Goal: Task Accomplishment & Management: Complete application form

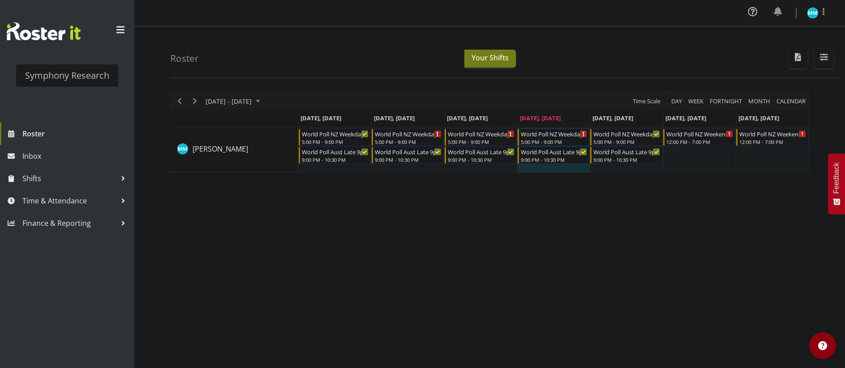
click at [471, 241] on div "[DATE] - [DATE] [DATE] Day Week Fortnight Month calendar Month Agenda Time Scal…" at bounding box center [507, 264] width 675 height 358
click at [64, 199] on span "Time & Attendance" at bounding box center [69, 200] width 94 height 13
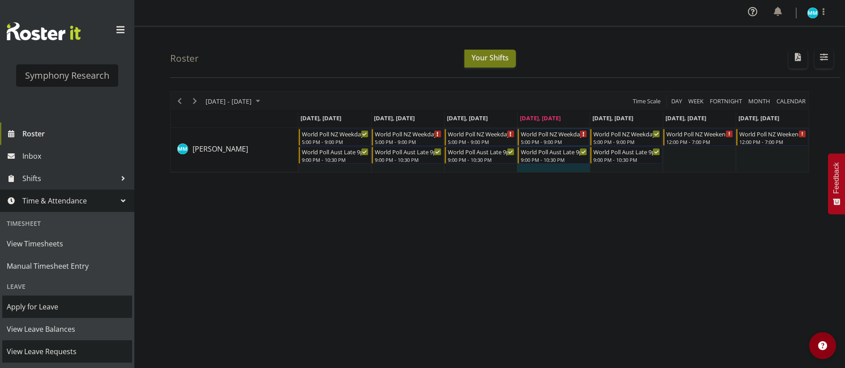
scroll to position [45, 0]
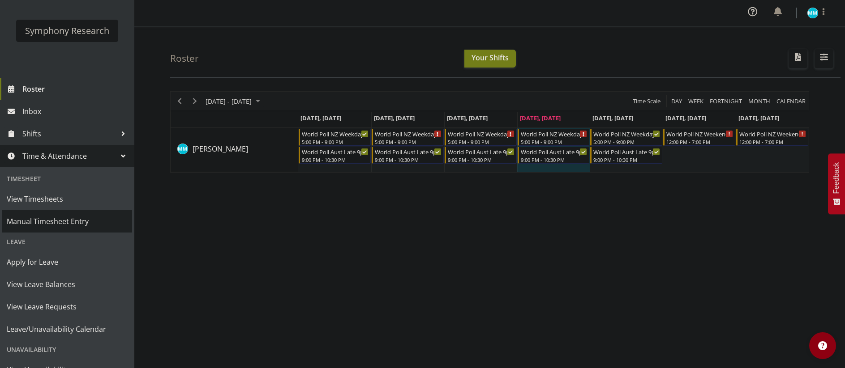
click at [76, 220] on span "Manual Timesheet Entry" at bounding box center [67, 221] width 121 height 13
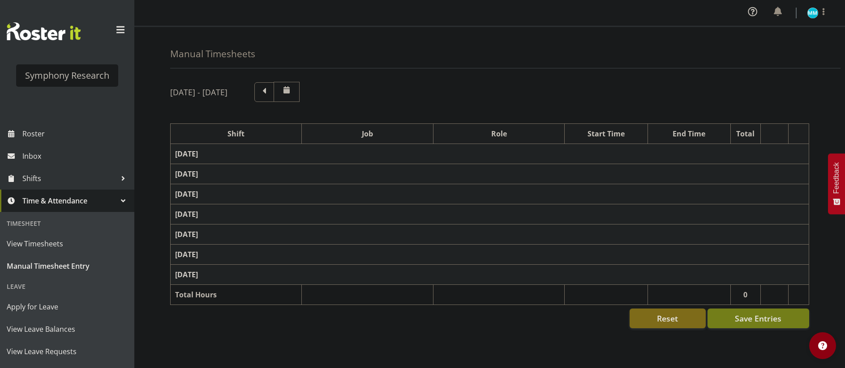
select select "41604"
select select "10527"
select select "47"
select select "56692"
select select "10499"
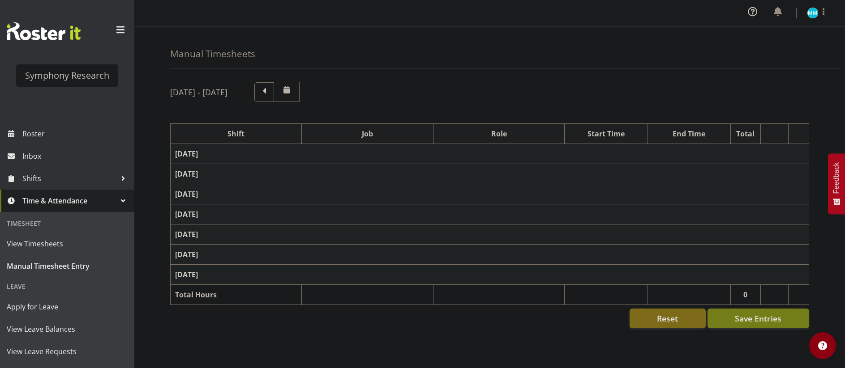
select select "47"
select select "56692"
select select "10499"
select select "47"
select select "57853"
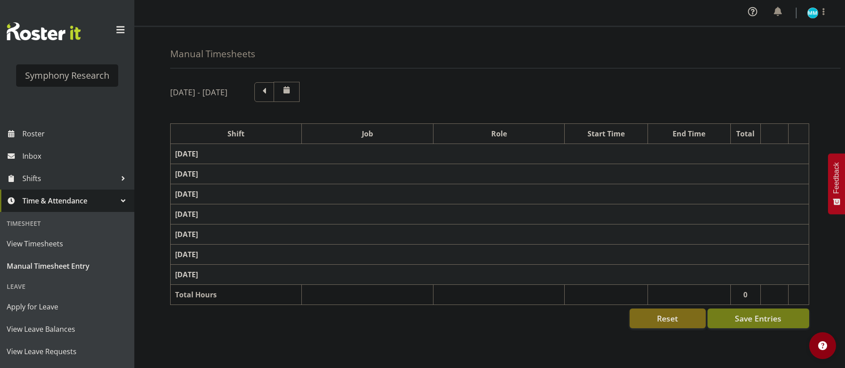
select select "10536"
select select "47"
select select "57511"
select select "10499"
select select "47"
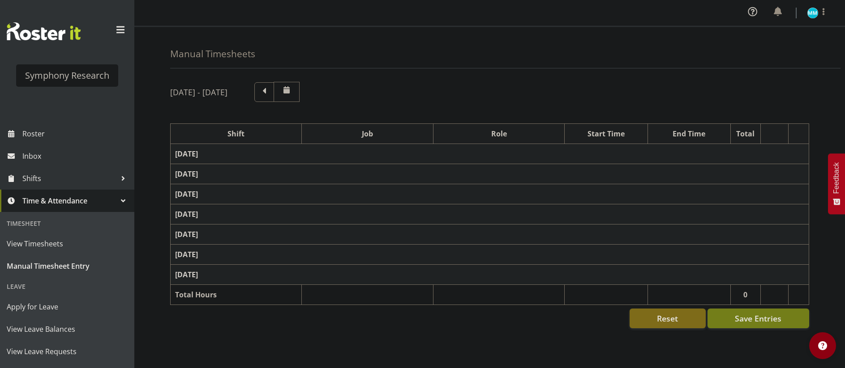
select select "41604"
select select "10527"
select select "47"
select select "56692"
select select "10499"
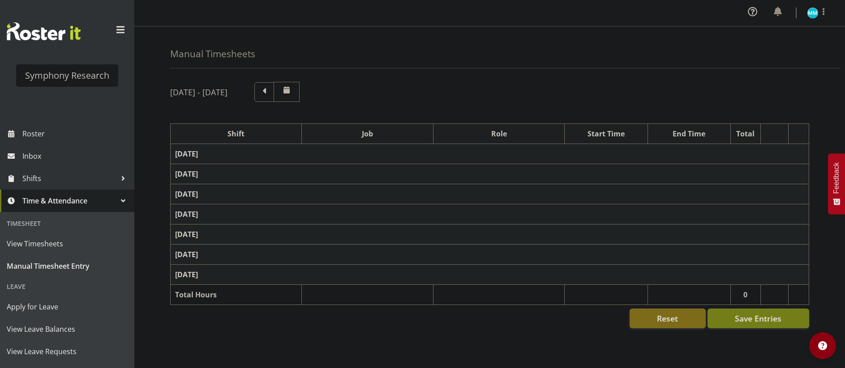
select select "47"
select select "56692"
select select "10499"
select select "47"
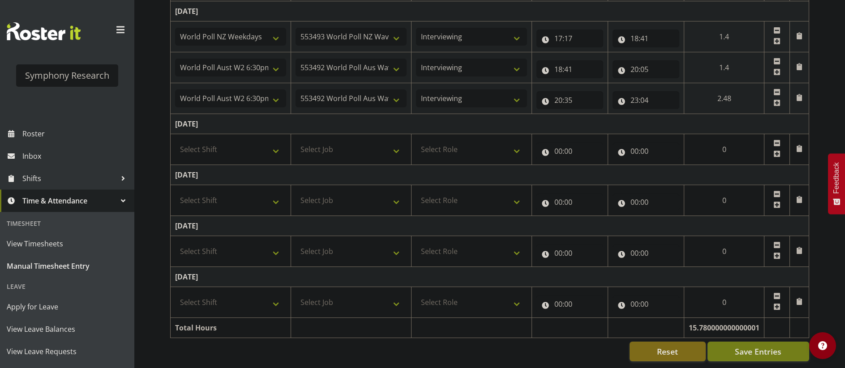
scroll to position [300, 0]
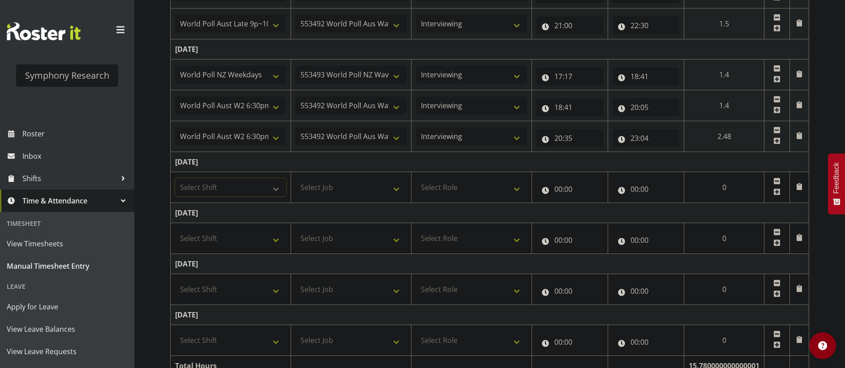
click at [231, 184] on select "Select Shift !!Weekend Residential (Roster IT Shift Label) *Business 9/10am ~ 4…" at bounding box center [230, 188] width 111 height 18
select select "41604"
click at [175, 179] on select "Select Shift !!Weekend Residential (Roster IT Shift Label) *Business 9/10am ~ 4…" at bounding box center [230, 188] width 111 height 18
click at [348, 190] on select "Select Job 550060 IF Admin 553492 World Poll Aus Wave 2 Main 2025 553493 World …" at bounding box center [351, 188] width 111 height 18
select select "10527"
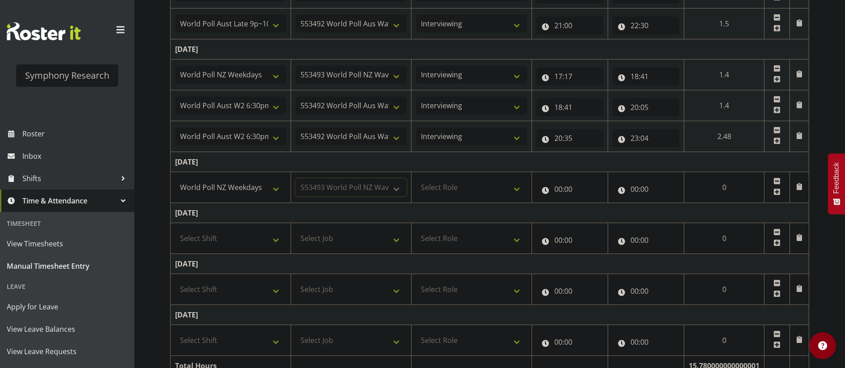
click at [296, 179] on select "Select Job 550060 IF Admin 553492 World Poll Aus Wave 2 Main 2025 553493 World …" at bounding box center [351, 188] width 111 height 18
click at [461, 190] on select "Select Role Briefing Interviewing" at bounding box center [471, 188] width 111 height 18
select select "47"
click at [416, 179] on select "Select Role Briefing Interviewing" at bounding box center [471, 188] width 111 height 18
click at [553, 190] on input "00:00" at bounding box center [569, 189] width 67 height 18
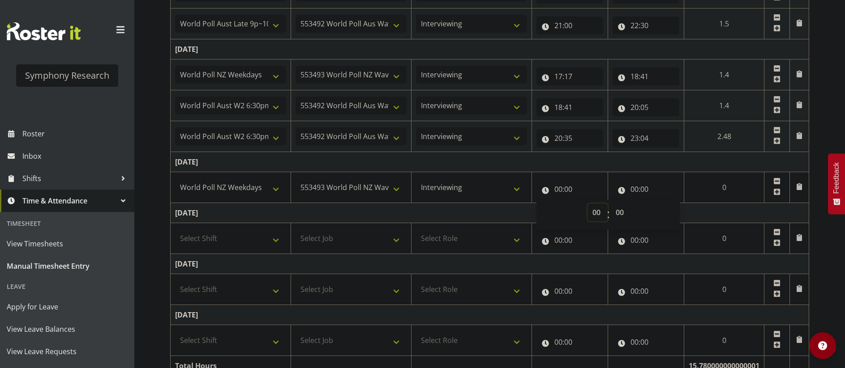
click at [591, 215] on select "00 01 02 03 04 05 06 07 08 09 10 11 12 13 14 15 16 17 18 19 20 21 22 23" at bounding box center [597, 213] width 20 height 18
select select "17"
click at [608, 204] on select "00 01 02 03 04 05 06 07 08 09 10 11 12 13 14 15 16 17 18 19 20 21 22 23" at bounding box center [597, 213] width 20 height 18
type input "17:00"
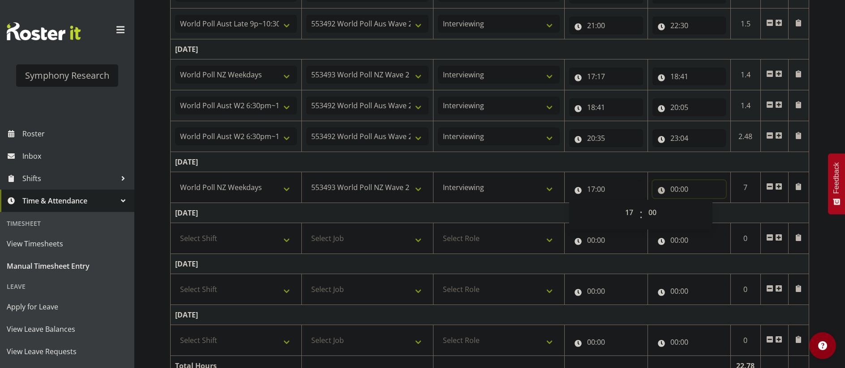
click at [671, 194] on input "00:00" at bounding box center [688, 189] width 73 height 18
click at [711, 209] on select "00 01 02 03 04 05 06 07 08 09 10 11 12 13 14 15 16 17 18 19 20 21 22 23" at bounding box center [713, 213] width 20 height 18
select select "18"
click at [703, 204] on select "00 01 02 03 04 05 06 07 08 09 10 11 12 13 14 15 16 17 18 19 20 21 22 23" at bounding box center [713, 213] width 20 height 18
type input "18:00"
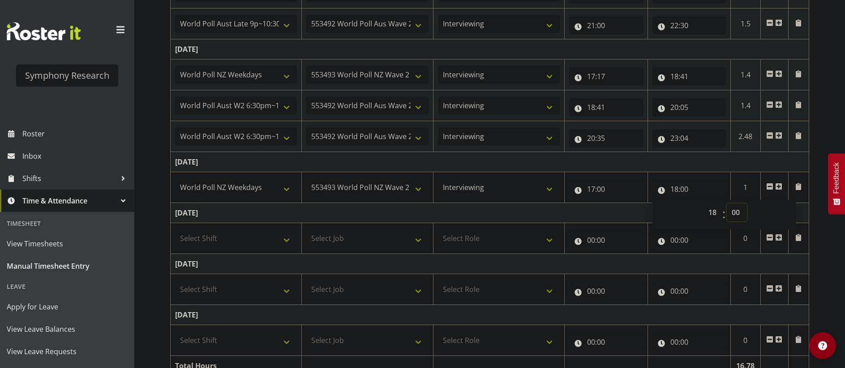
click at [740, 209] on select "00 01 02 03 04 05 06 07 08 09 10 11 12 13 14 15 16 17 18 19 20 21 22 23 24 25 2…" at bounding box center [737, 213] width 20 height 18
select select "10"
click at [727, 204] on select "00 01 02 03 04 05 06 07 08 09 10 11 12 13 14 15 16 17 18 19 20 21 22 23 24 25 2…" at bounding box center [737, 213] width 20 height 18
type input "18:10"
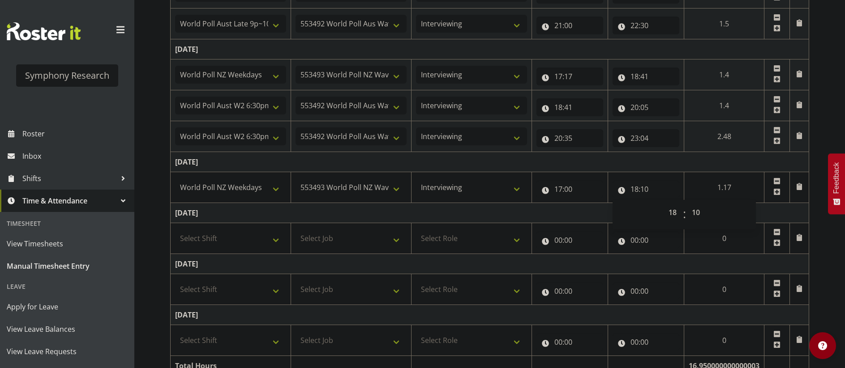
click at [696, 163] on td "[DATE]" at bounding box center [490, 162] width 638 height 20
click at [780, 190] on span at bounding box center [776, 192] width 7 height 7
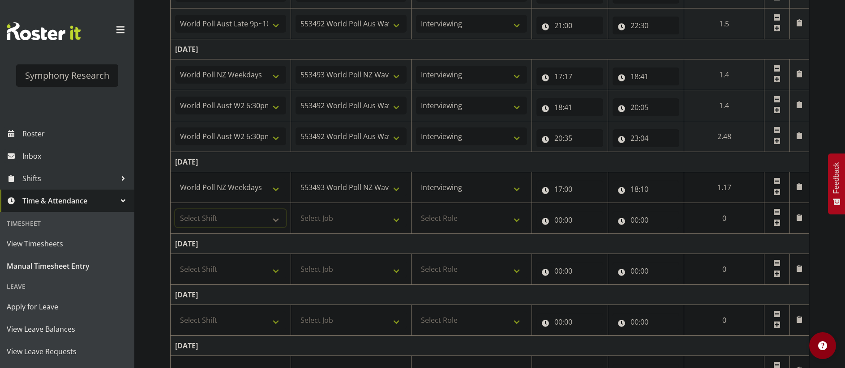
click at [257, 219] on select "Select Shift !!Weekend Residential (Roster IT Shift Label) *Business 9/10am ~ 4…" at bounding box center [230, 219] width 111 height 18
select select "56692"
click at [175, 210] on select "Select Shift !!Weekend Residential (Roster IT Shift Label) *Business 9/10am ~ 4…" at bounding box center [230, 219] width 111 height 18
click at [321, 217] on select "Select Job 550060 IF Admin 553492 World Poll Aus Wave 2 Main 2025 553493 World …" at bounding box center [351, 219] width 111 height 18
select select "10499"
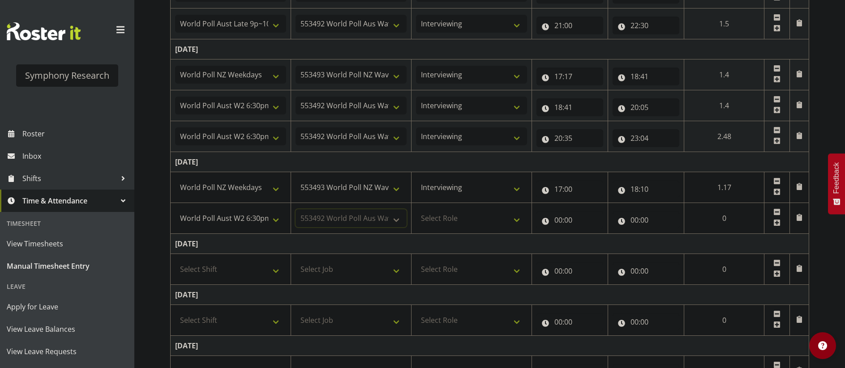
click at [296, 210] on select "Select Job 550060 IF Admin 553492 World Poll Aus Wave 2 Main 2025 553493 World …" at bounding box center [351, 219] width 111 height 18
click at [476, 220] on select "Select Role Briefing Interviewing" at bounding box center [471, 219] width 111 height 18
select select "47"
click at [416, 210] on select "Select Role Briefing Interviewing" at bounding box center [471, 219] width 111 height 18
click at [556, 215] on input "00:00" at bounding box center [569, 220] width 67 height 18
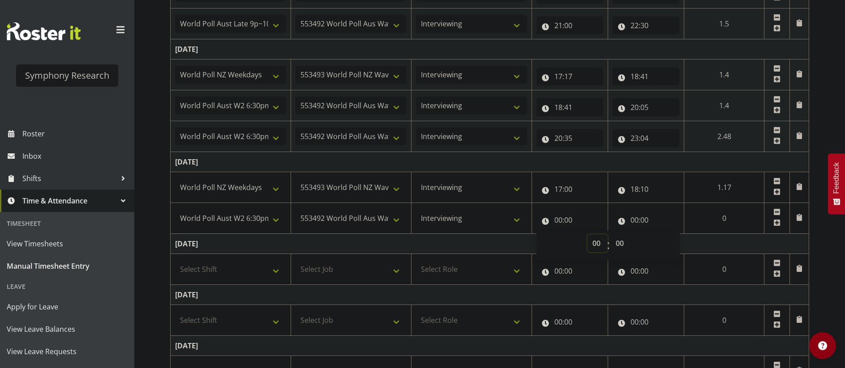
click at [595, 245] on select "00 01 02 03 04 05 06 07 08 09 10 11 12 13 14 15 16 17 18 19 20 21 22 23" at bounding box center [597, 244] width 20 height 18
select select "18"
click at [587, 235] on select "00 01 02 03 04 05 06 07 08 09 10 11 12 13 14 15 16 17 18 19 20 21 22 23" at bounding box center [597, 244] width 20 height 18
type input "18:00"
click at [615, 241] on select "00 01 02 03 04 05 06 07 08 09 10 11 12 13 14 15 16 17 18 19 20 21 22 23 24 25 2…" at bounding box center [621, 244] width 20 height 18
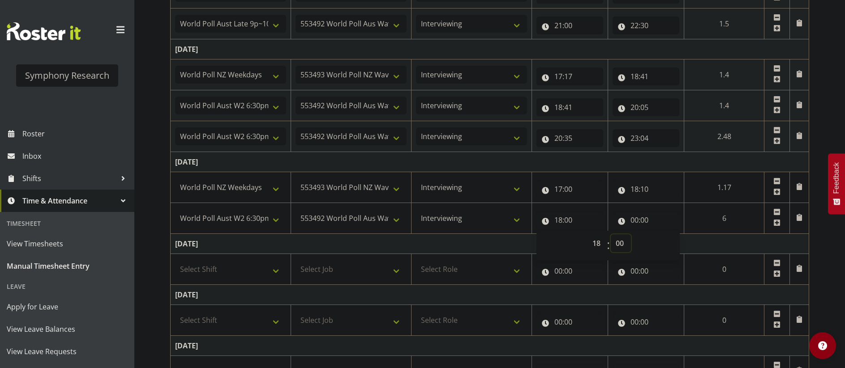
select select "10"
click at [631, 235] on select "00 01 02 03 04 05 06 07 08 09 10 11 12 13 14 15 16 17 18 19 20 21 22 23 24 25 2…" at bounding box center [621, 244] width 20 height 18
type input "18:10"
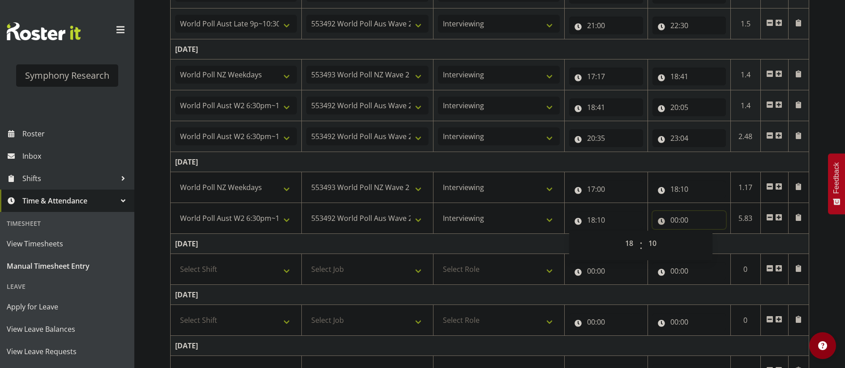
click at [666, 218] on input "00:00" at bounding box center [688, 220] width 73 height 18
click at [710, 239] on select "00 01 02 03 04 05 06 07 08 09 10 11 12 13 14 15 16 17 18 19 20 21 22 23" at bounding box center [713, 244] width 20 height 18
select select "22"
click at [703, 235] on select "00 01 02 03 04 05 06 07 08 09 10 11 12 13 14 15 16 17 18 19 20 21 22 23" at bounding box center [713, 244] width 20 height 18
type input "22:00"
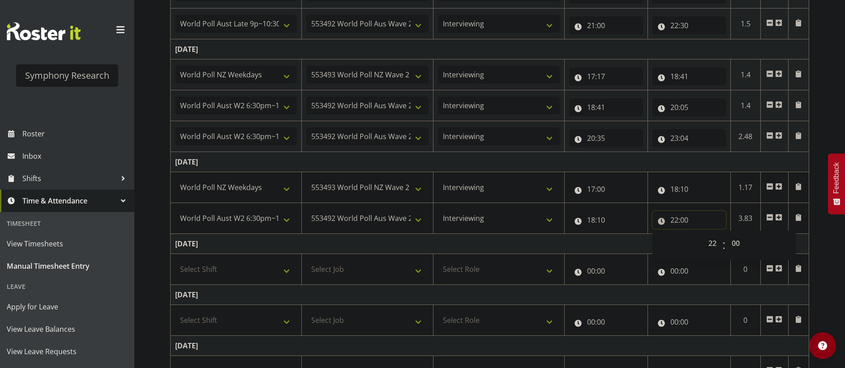
click at [689, 221] on input "22:00" at bounding box center [688, 220] width 73 height 18
click at [690, 222] on input "22:00" at bounding box center [688, 220] width 73 height 18
click at [732, 240] on select "00 01 02 03 04 05 06 07 08 09 10 11 12 13 14 15 16 17 18 19 20 21 22 23 24 25 2…" at bounding box center [737, 244] width 20 height 18
select select "30"
click at [727, 235] on select "00 01 02 03 04 05 06 07 08 09 10 11 12 13 14 15 16 17 18 19 20 21 22 23 24 25 2…" at bounding box center [737, 244] width 20 height 18
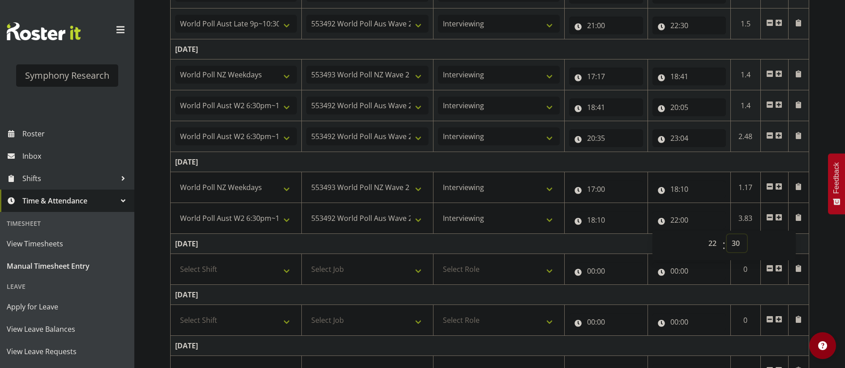
type input "22:30"
click at [671, 162] on td "[DATE]" at bounding box center [490, 162] width 638 height 20
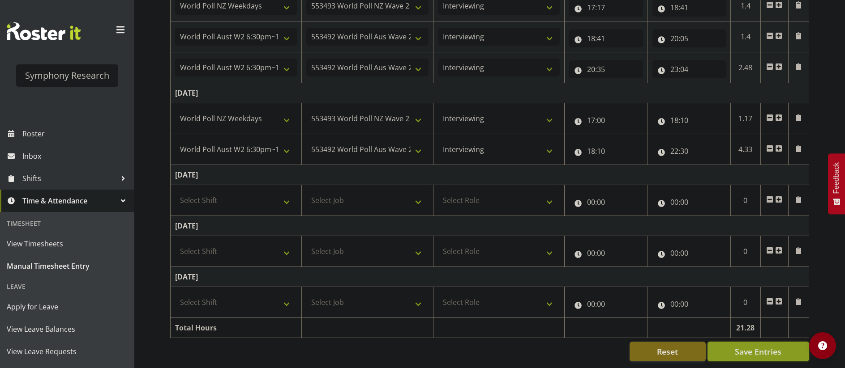
click at [770, 351] on span "Save Entries" at bounding box center [758, 352] width 47 height 12
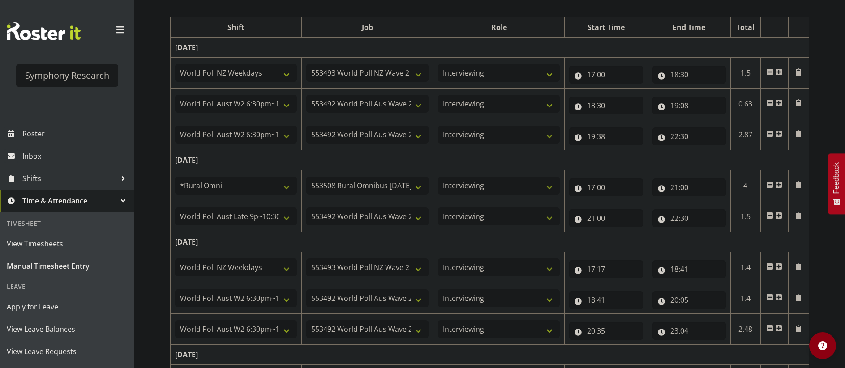
scroll to position [62, 0]
